Goal: Task Accomplishment & Management: Manage account settings

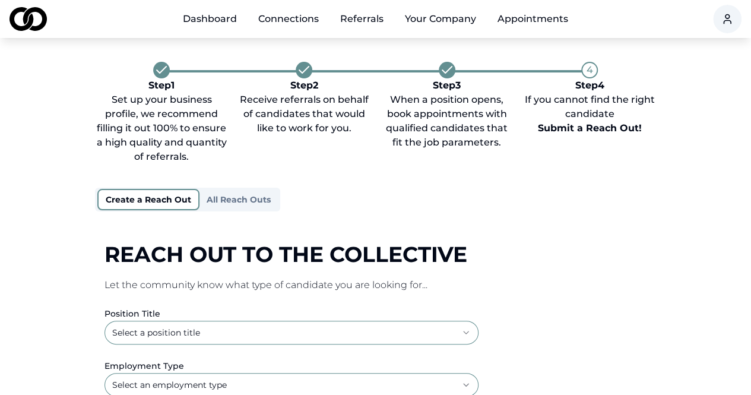
click at [292, 14] on link "Connections" at bounding box center [289, 19] width 80 height 24
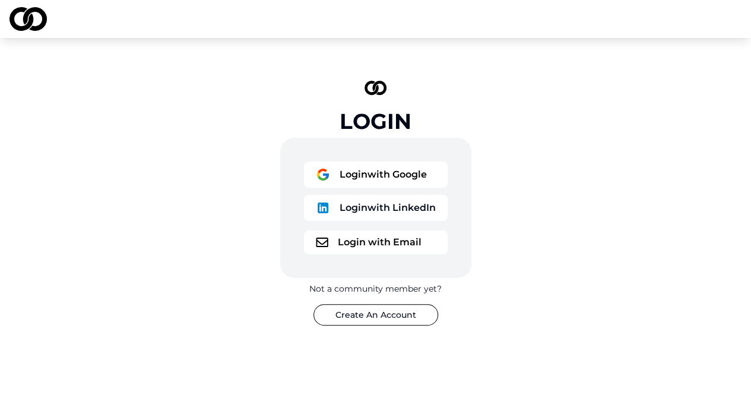
click at [410, 245] on button "Login with Email" at bounding box center [376, 242] width 144 height 24
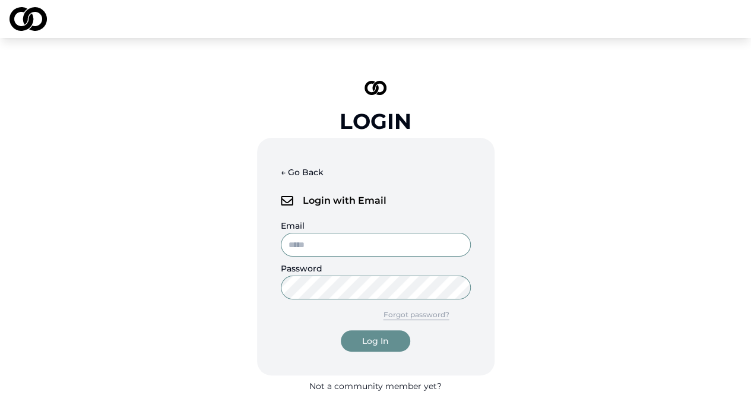
click at [351, 255] on input "Email" at bounding box center [376, 245] width 190 height 24
type input "**********"
click at [341, 330] on button "Log In" at bounding box center [375, 340] width 69 height 21
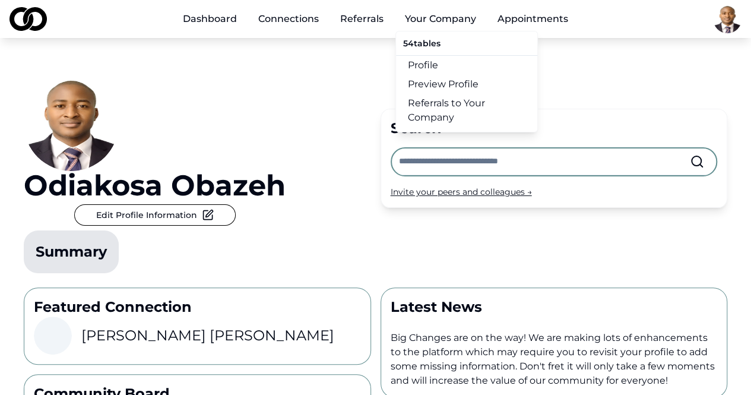
click at [436, 100] on link "Referrals to Your Company" at bounding box center [466, 110] width 141 height 33
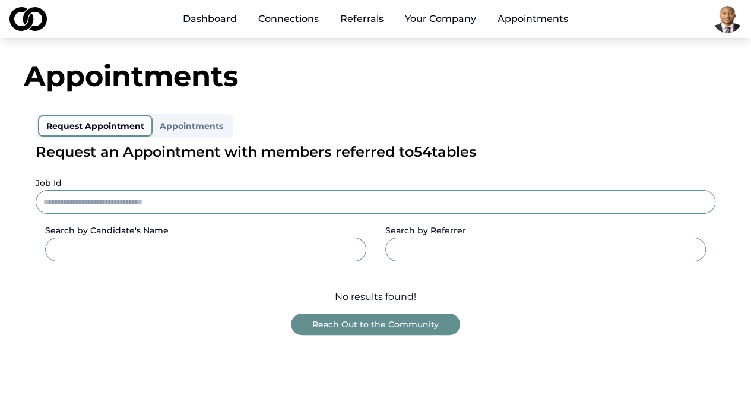
click at [533, 28] on link "Appointments" at bounding box center [533, 19] width 90 height 24
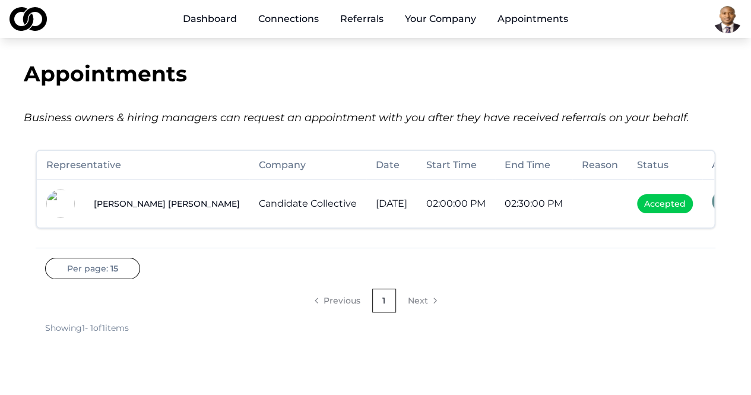
click at [226, 15] on link "Dashboard" at bounding box center [209, 19] width 73 height 24
